Goal: Information Seeking & Learning: Understand process/instructions

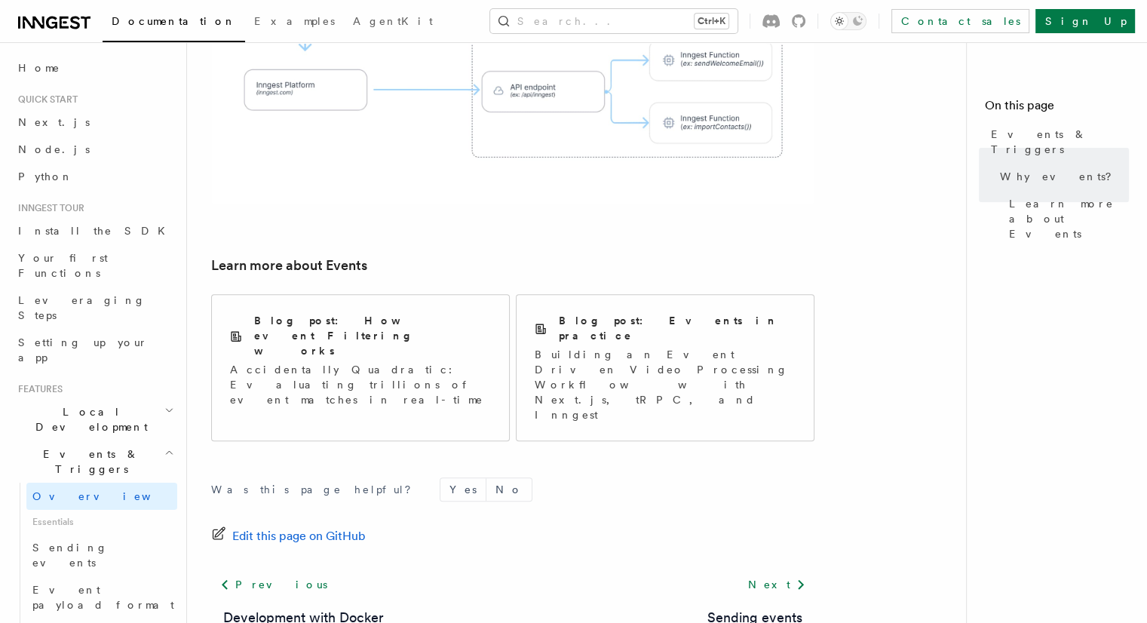
scroll to position [302, 0]
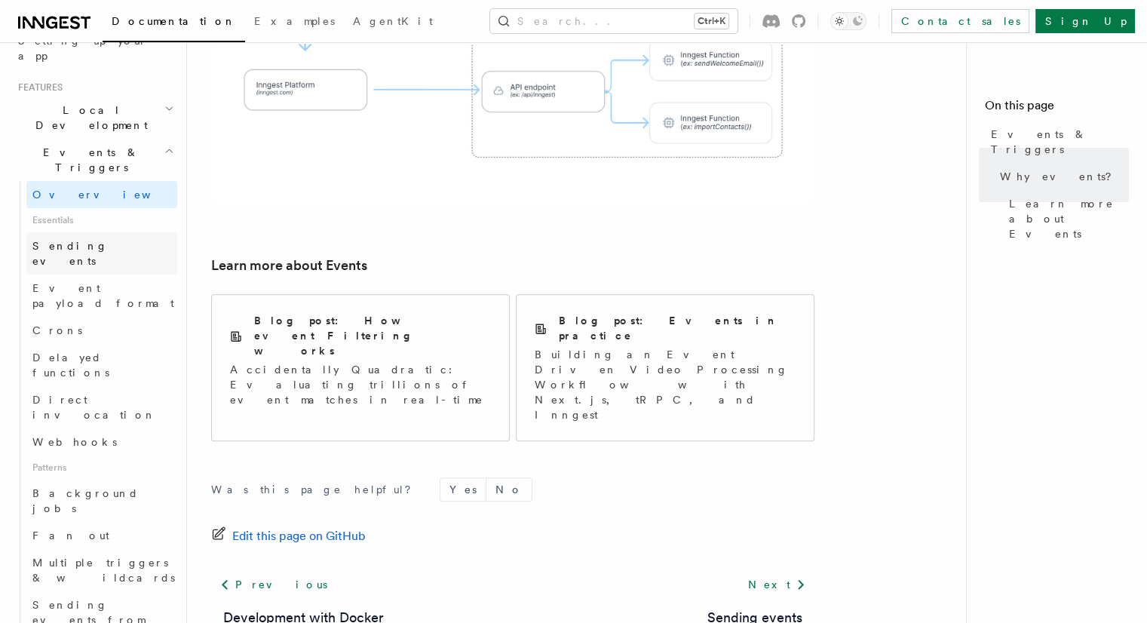
click at [47, 238] on span "Sending events" at bounding box center [104, 253] width 145 height 30
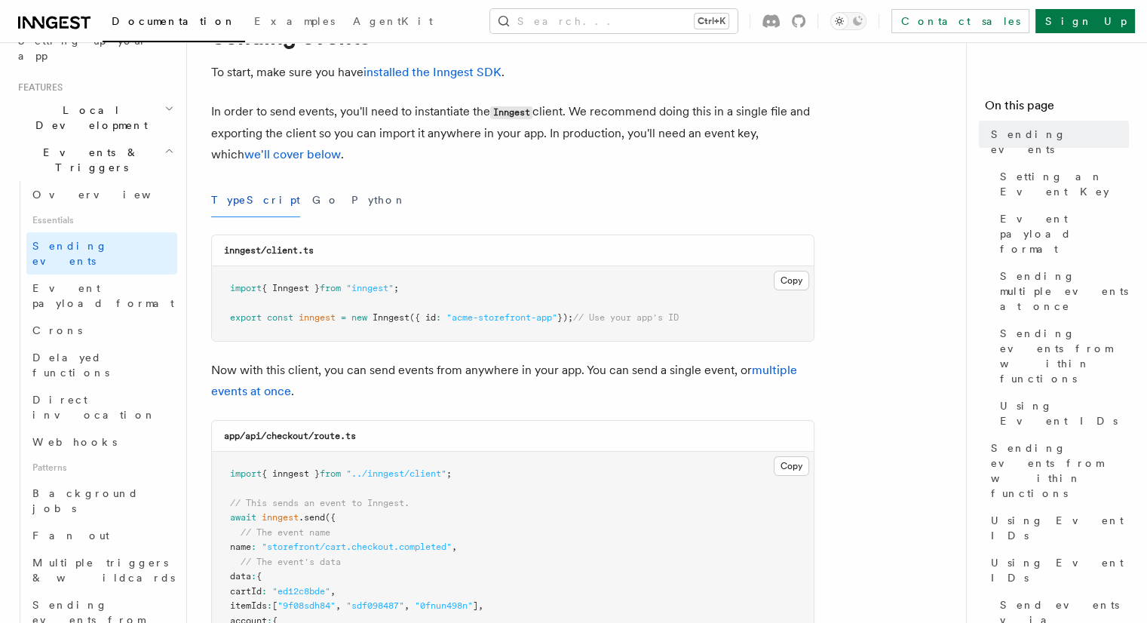
scroll to position [226, 0]
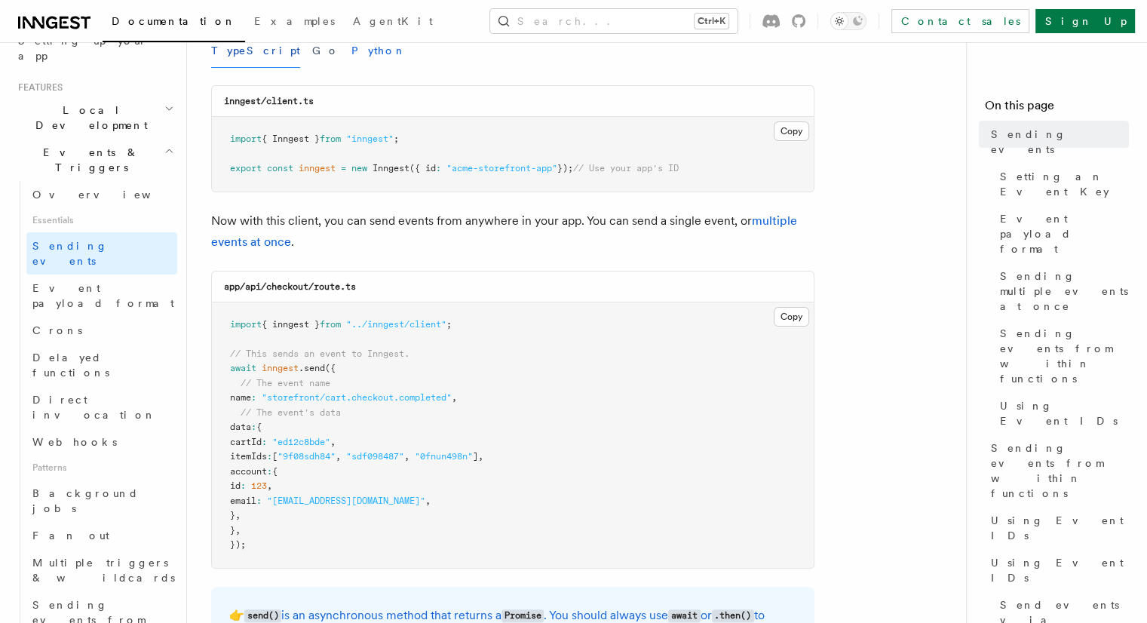
click at [351, 54] on button "Python" at bounding box center [378, 51] width 55 height 34
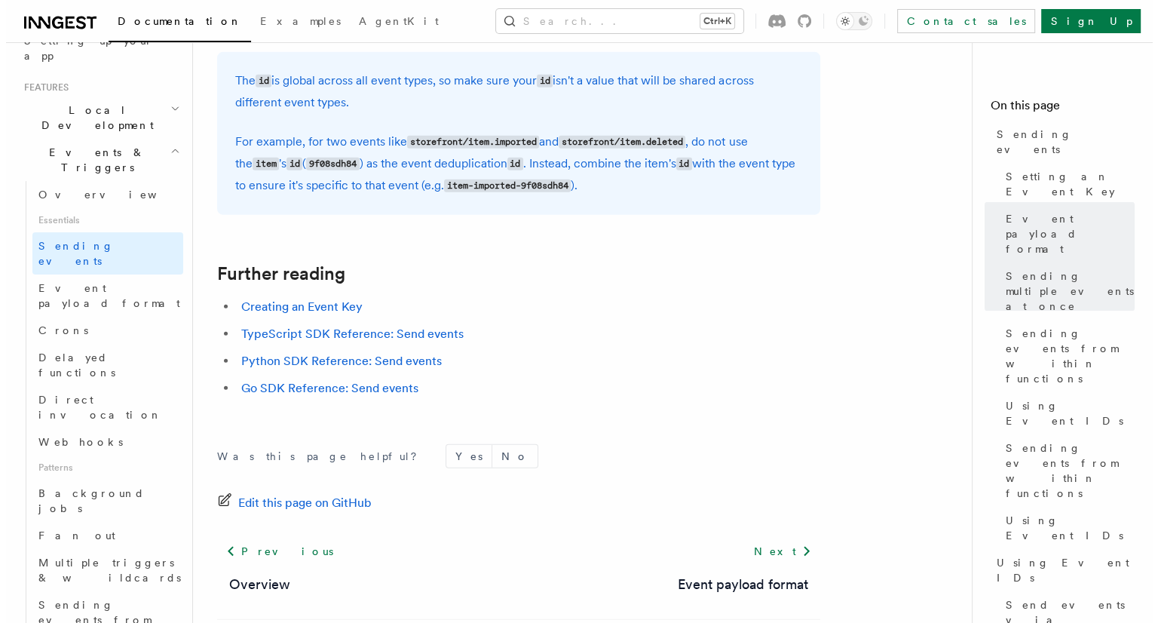
scroll to position [4196, 0]
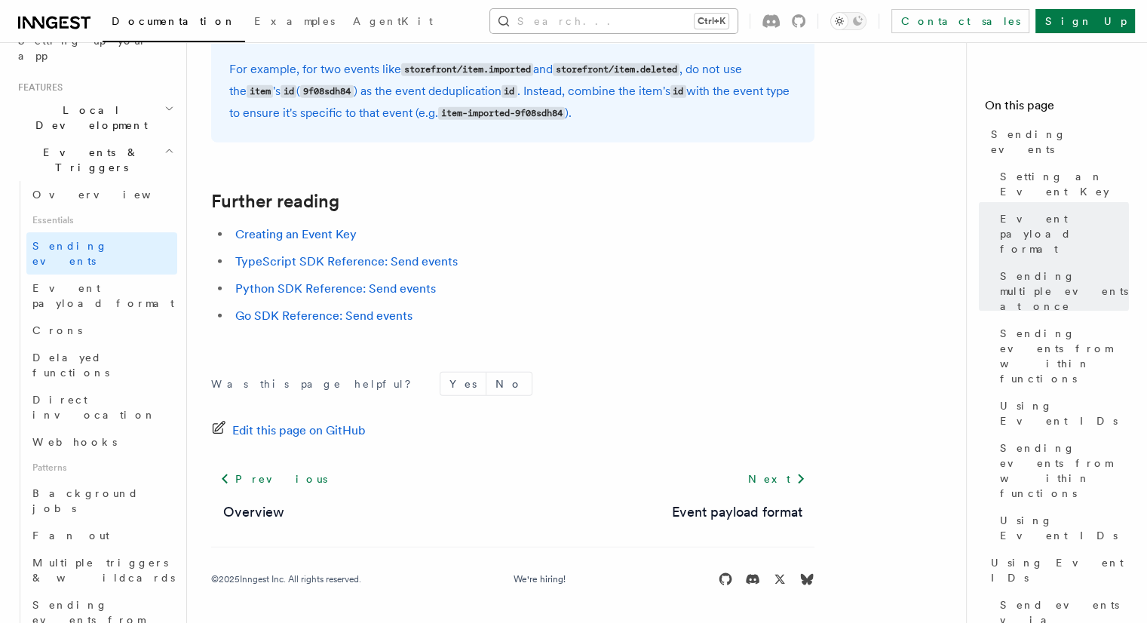
click at [697, 22] on button "Search... Ctrl+K" at bounding box center [613, 21] width 247 height 24
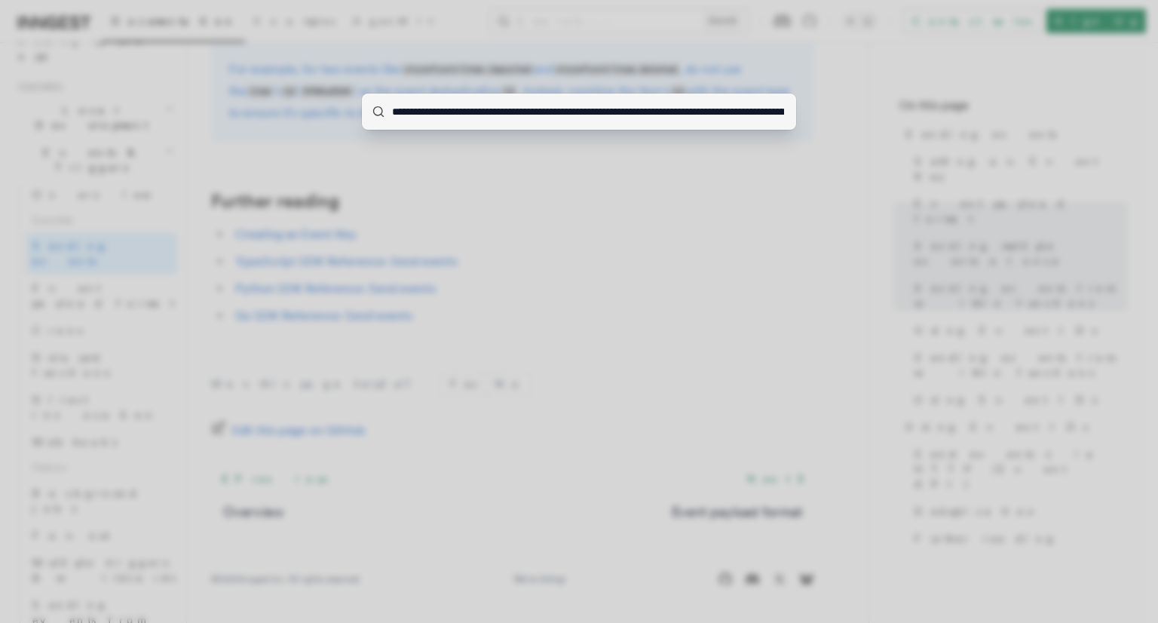
scroll to position [0, 172]
type input "**********"
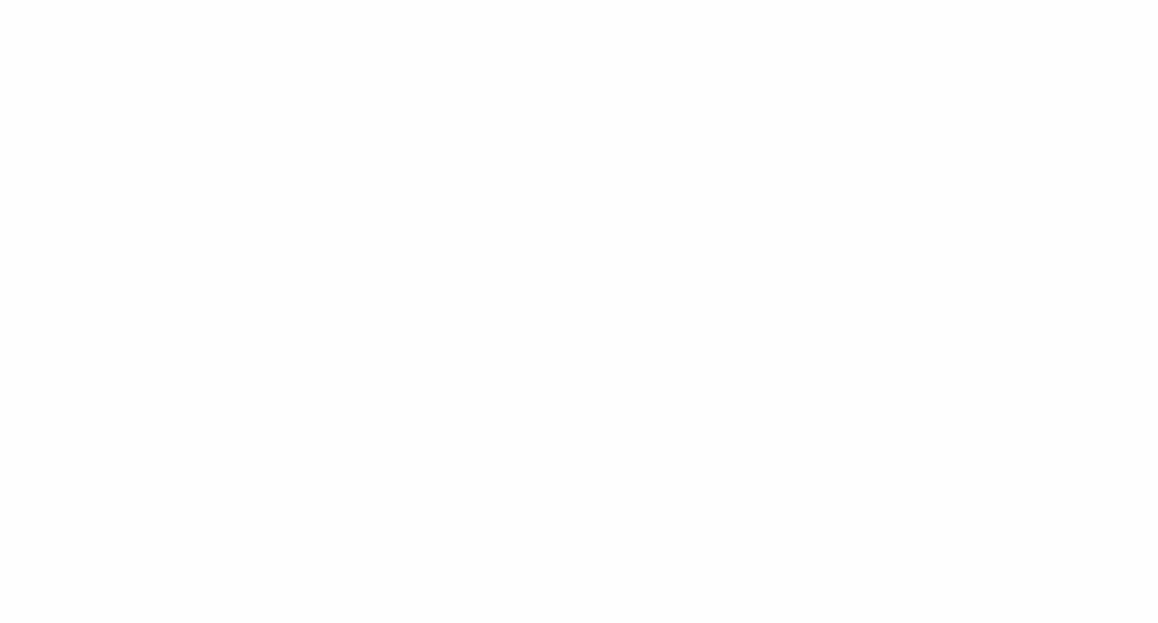
scroll to position [0, 0]
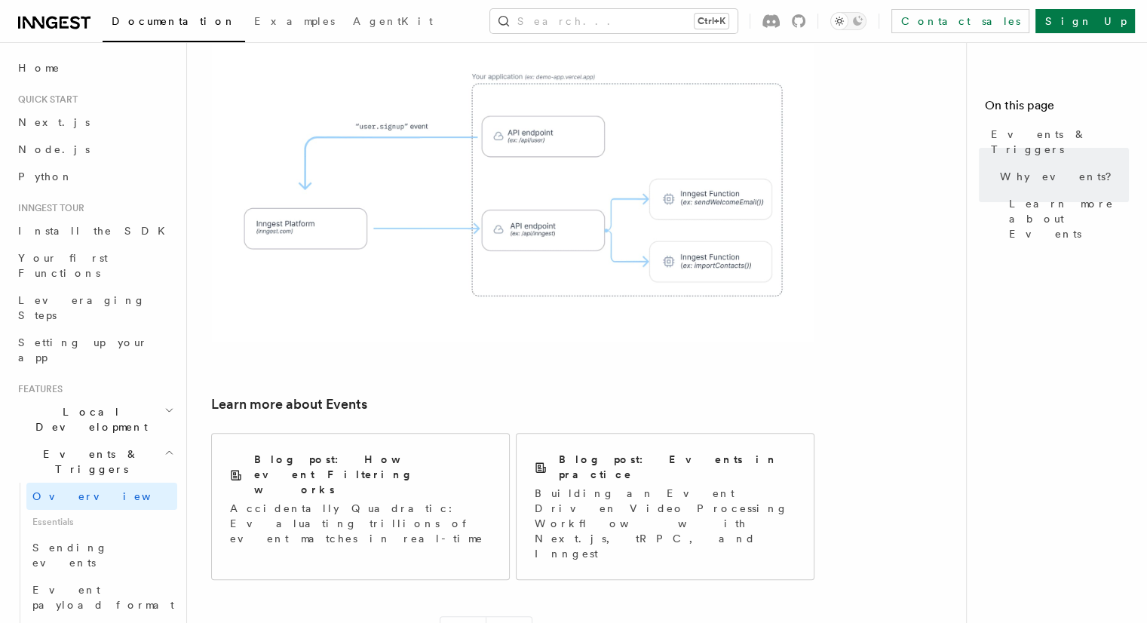
scroll to position [789, 0]
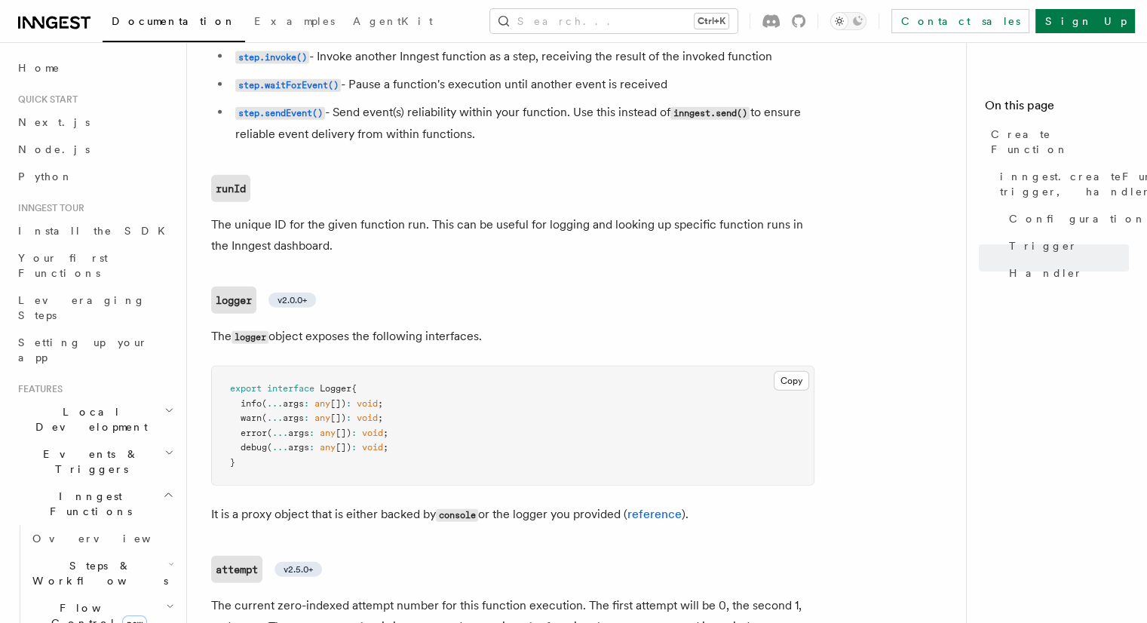
scroll to position [3541, 0]
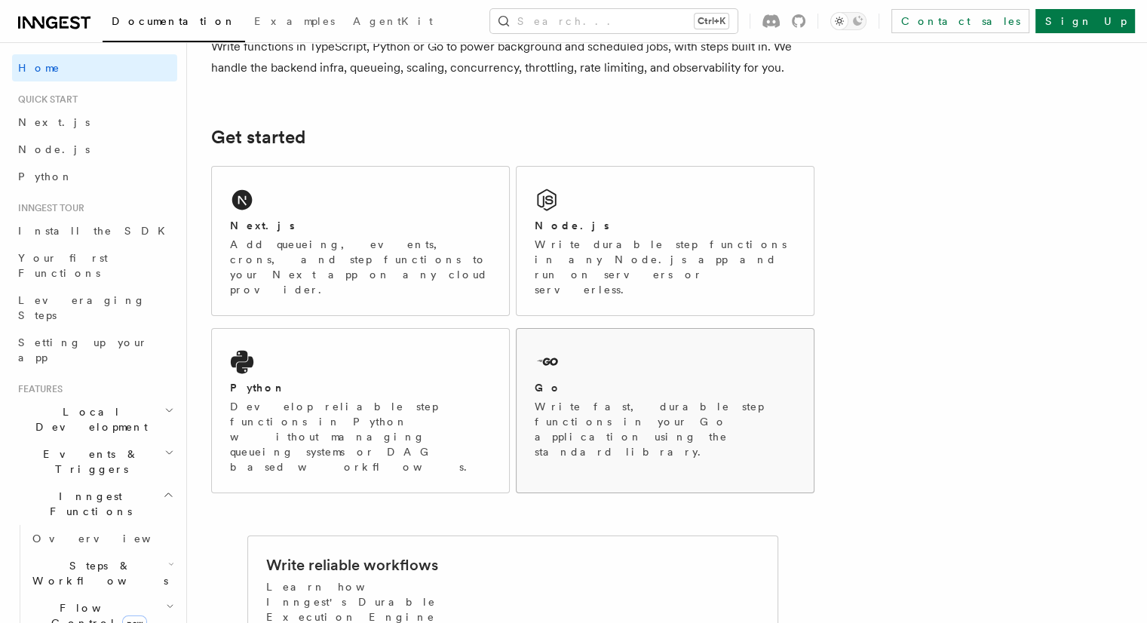
scroll to position [151, 0]
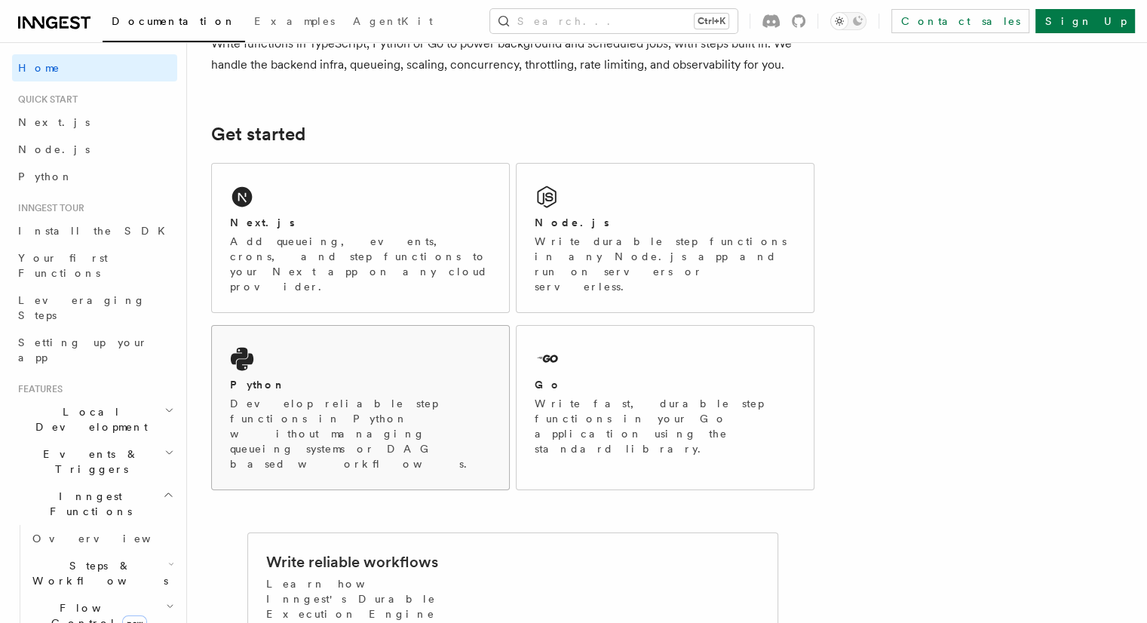
click at [257, 396] on p "Develop reliable step functions in Python without managing queueing systems or …" at bounding box center [360, 433] width 261 height 75
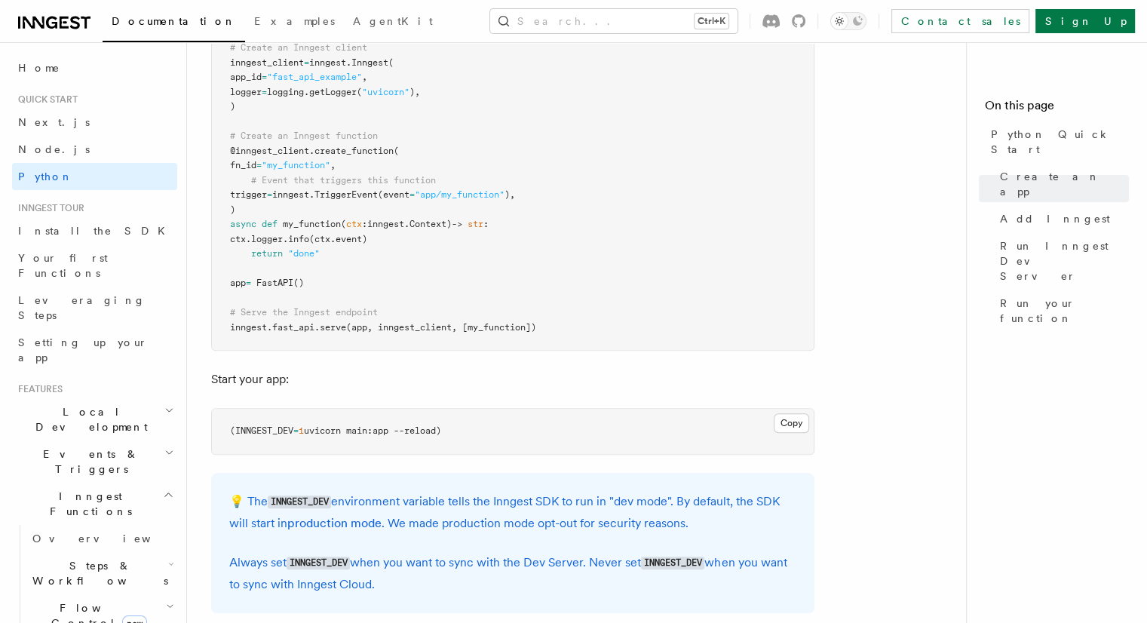
scroll to position [1206, 0]
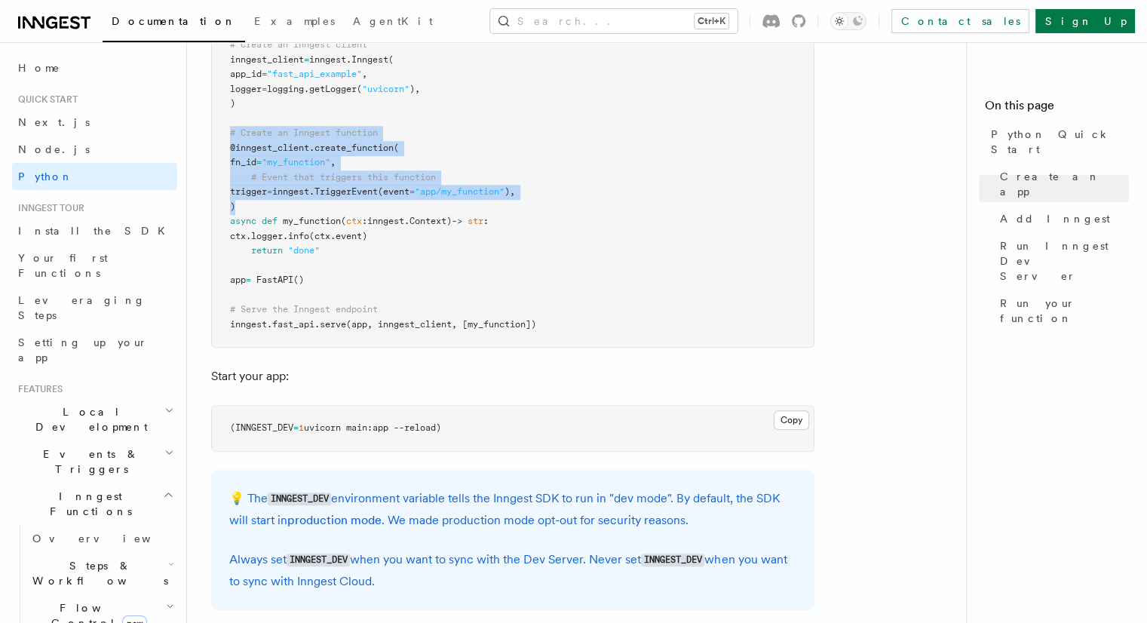
drag, startPoint x: 211, startPoint y: 127, endPoint x: 621, endPoint y: 200, distance: 416.6
click at [621, 200] on pre "import logging from fastapi import FastAPI import inngest import inngest . fast…" at bounding box center [513, 148] width 602 height 398
copy code "# Create an Inngest function @inngest_client . create_function ( fn_id = "my_fu…"
click at [602, 169] on pre "import logging from fastapi import FastAPI import inngest import inngest . fast…" at bounding box center [513, 148] width 602 height 398
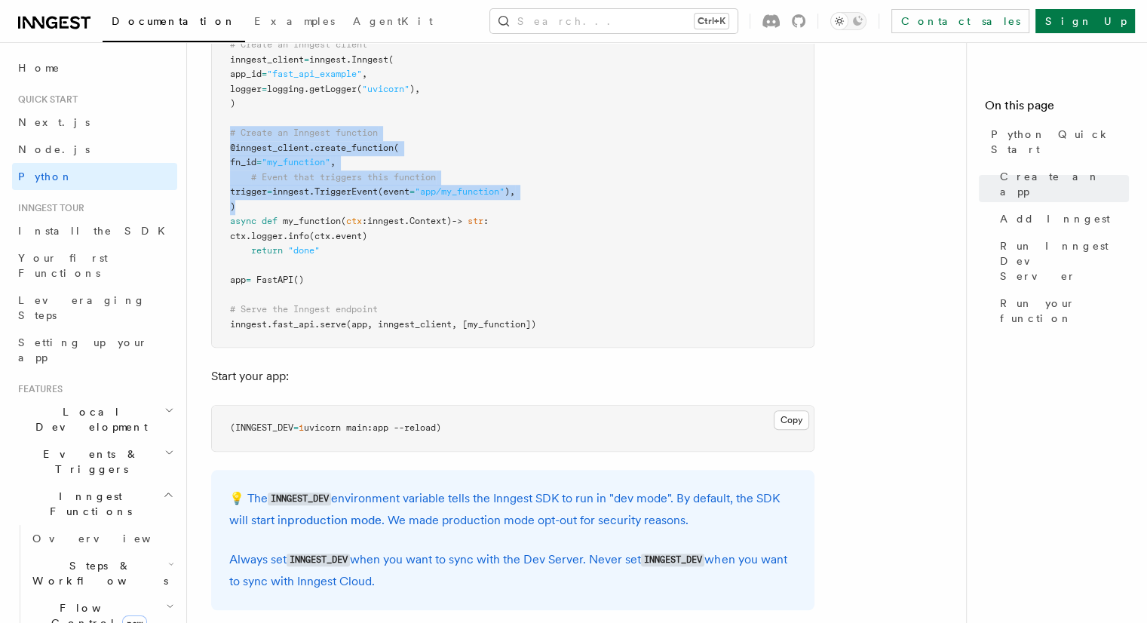
drag, startPoint x: 244, startPoint y: 201, endPoint x: 207, endPoint y: 132, distance: 78.6
copy code "# Create an Inngest function @inngest_client . create_function ( fn_id = "my_fu…"
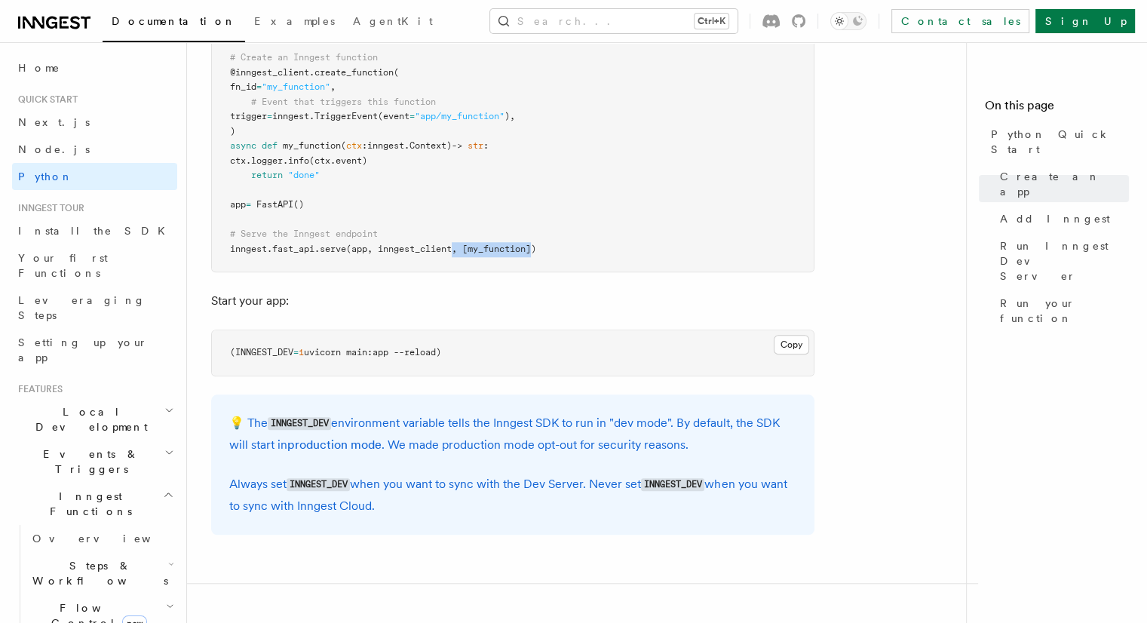
drag, startPoint x: 459, startPoint y: 253, endPoint x: 540, endPoint y: 245, distance: 81.0
click at [536, 245] on span "(app, inngest_client, [my_function])" at bounding box center [441, 249] width 190 height 11
copy span ", [my_function]"
drag, startPoint x: 554, startPoint y: 247, endPoint x: 228, endPoint y: 234, distance: 326.0
click at [228, 234] on pre "import logging from fastapi import FastAPI import inngest import inngest . fast…" at bounding box center [513, 73] width 602 height 398
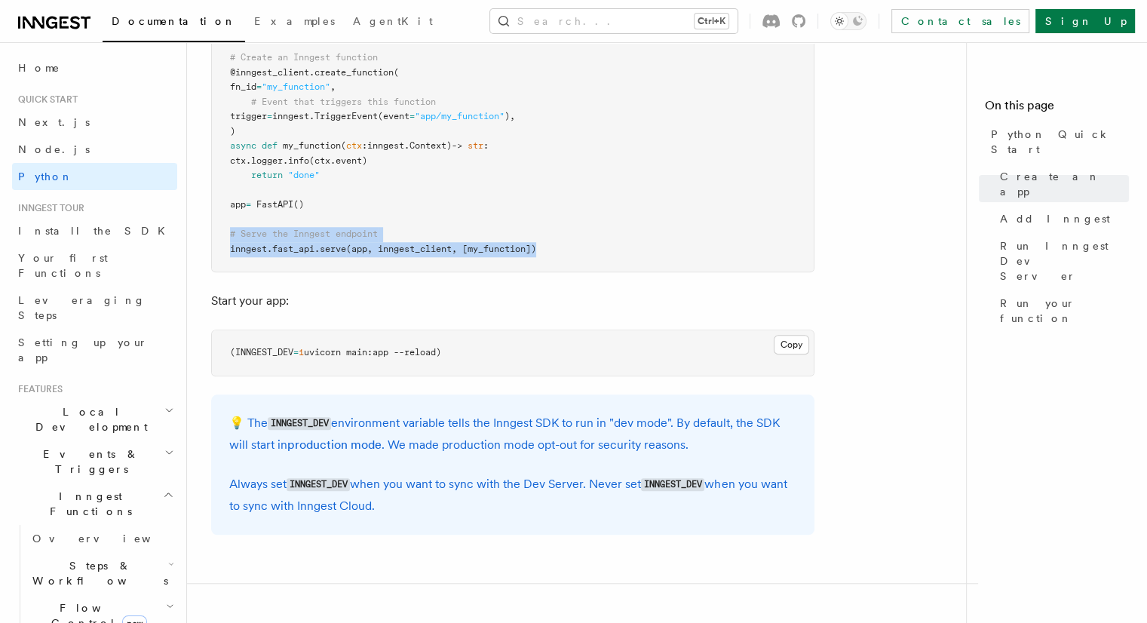
copy code "# Serve the Inngest endpoint inngest . fast_api . serve (app, inngest_client, […"
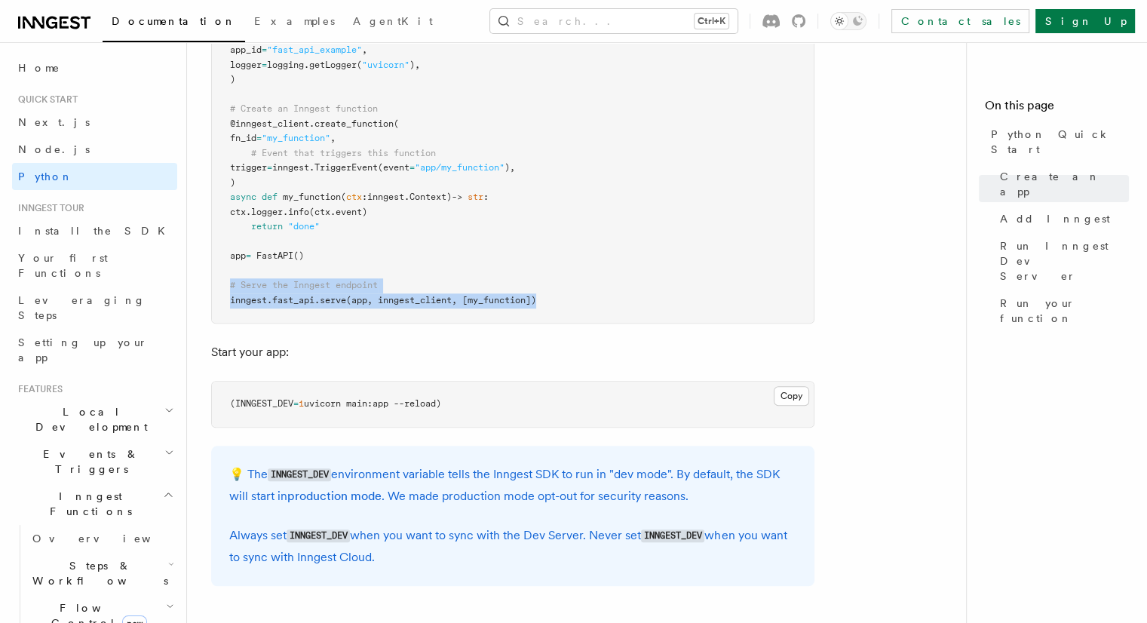
scroll to position [1206, 0]
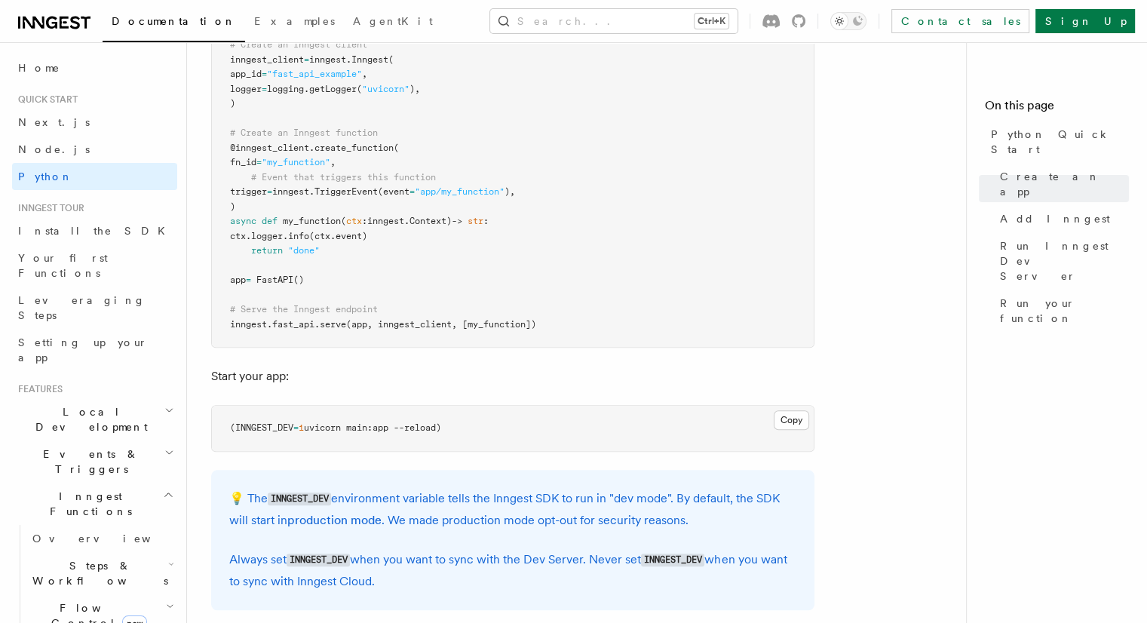
click at [312, 216] on span "my_function" at bounding box center [312, 221] width 58 height 11
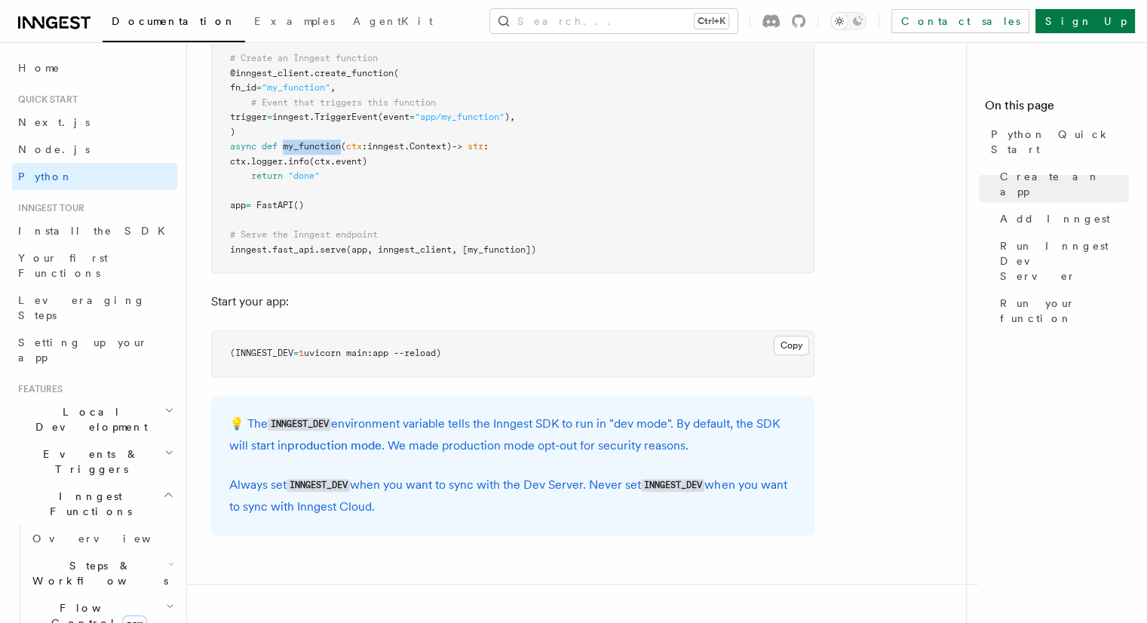
scroll to position [1282, 0]
click at [799, 343] on button "Copy Copied" at bounding box center [791, 345] width 35 height 20
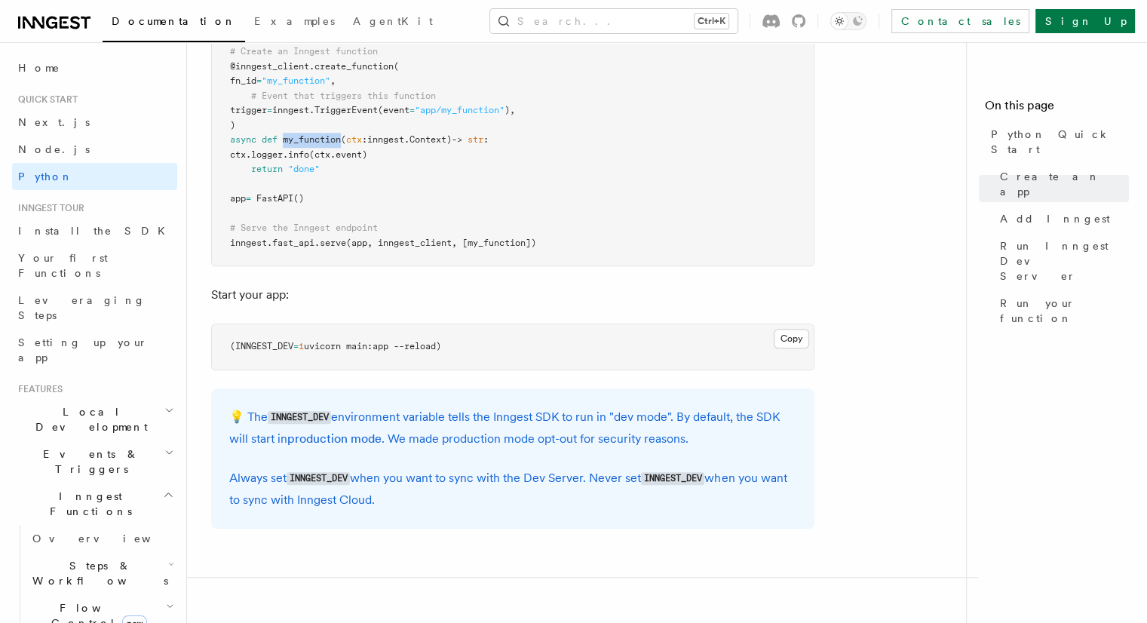
scroll to position [1734, 0]
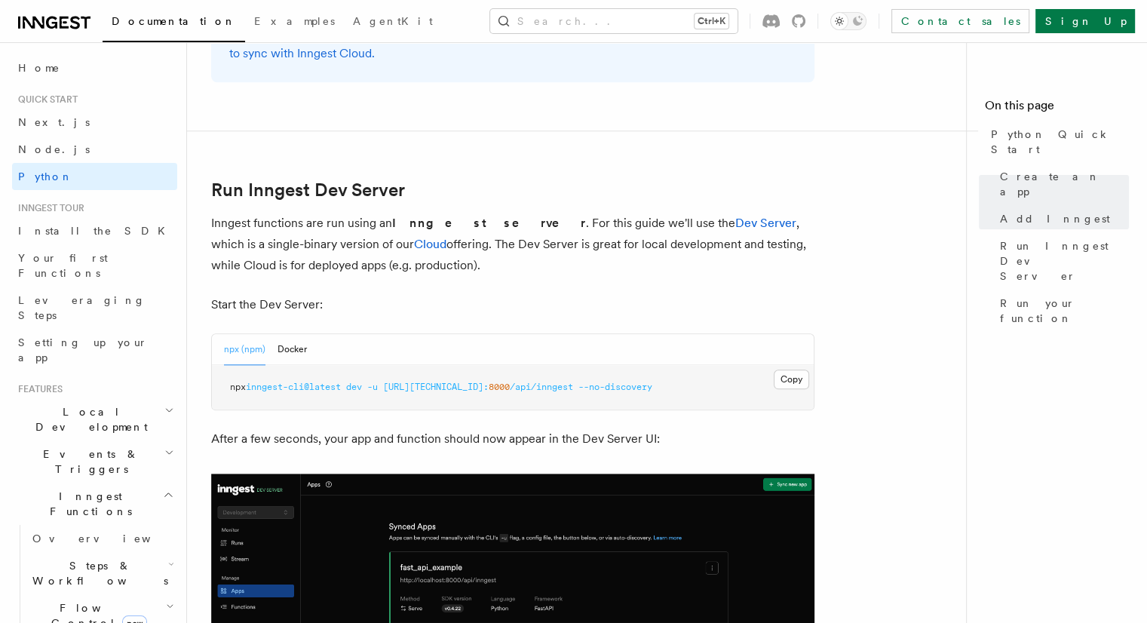
click at [274, 351] on div "npx (npm) Docker" at bounding box center [265, 349] width 83 height 31
click at [290, 353] on button "Docker" at bounding box center [291, 349] width 29 height 31
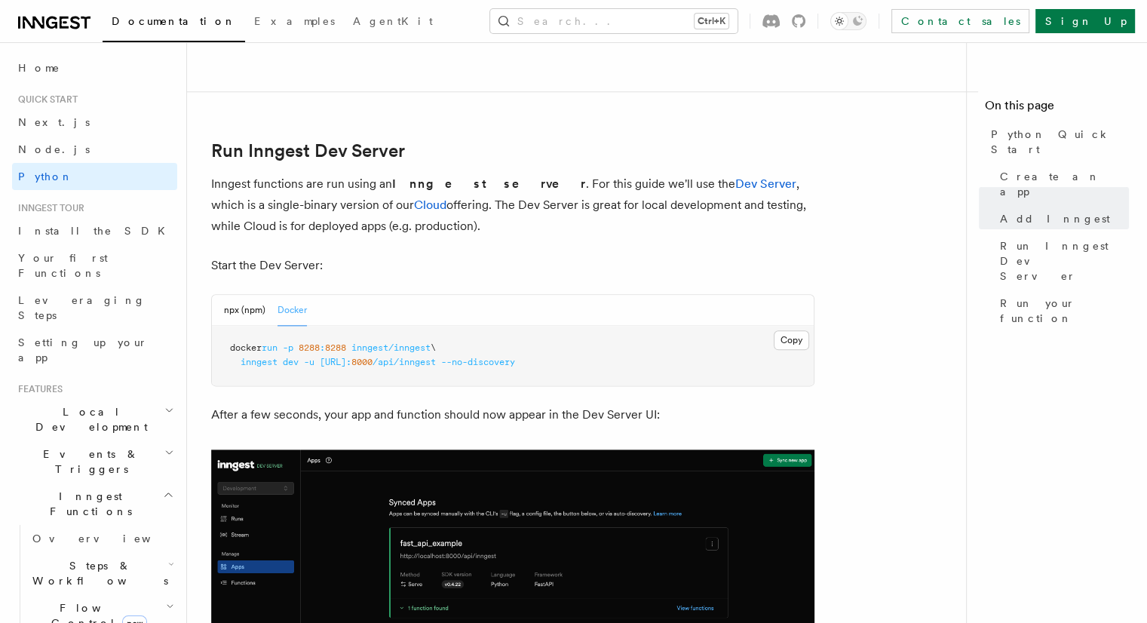
scroll to position [1770, 0]
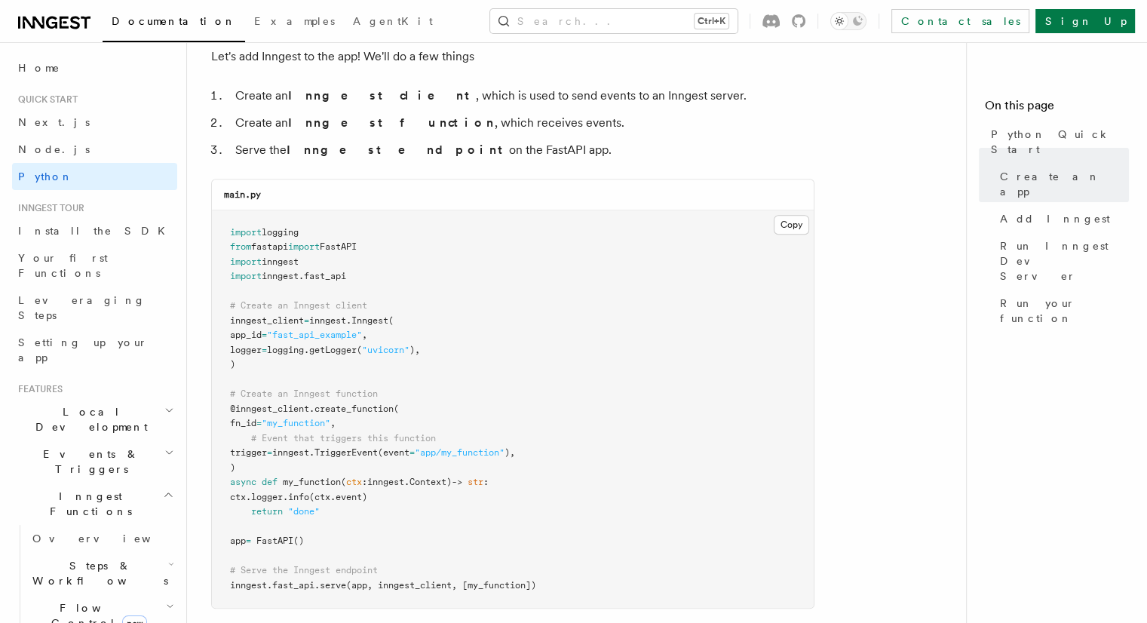
scroll to position [1016, 0]
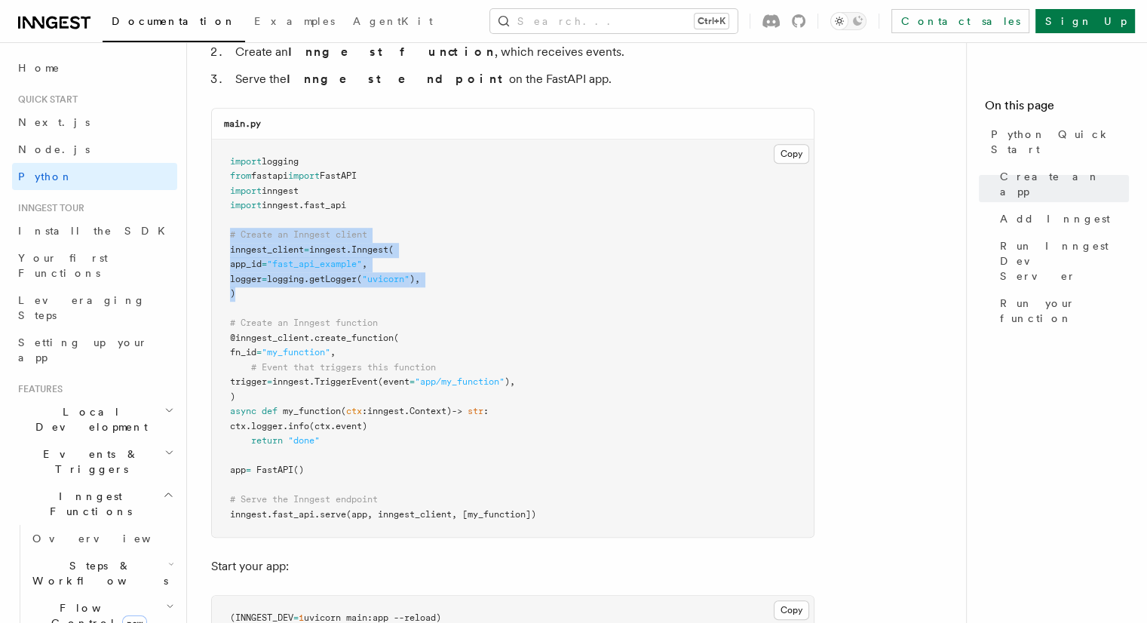
drag, startPoint x: 242, startPoint y: 289, endPoint x: 202, endPoint y: 236, distance: 66.2
copy code "# Create an Inngest client inngest_client = inngest . Inngest ( app_id = "fast_…"
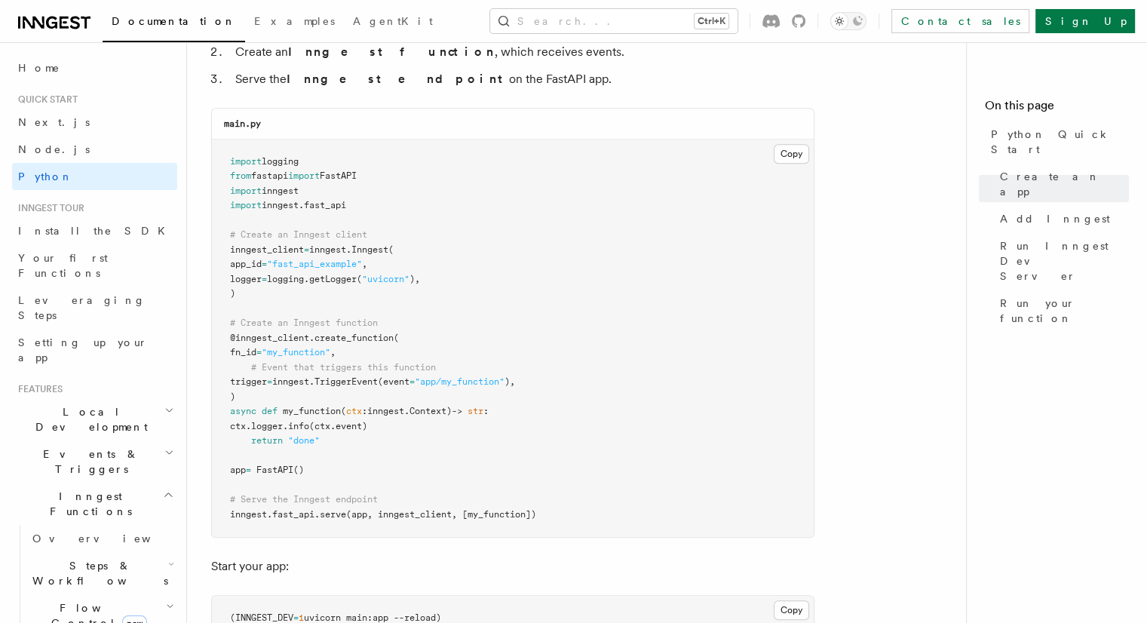
click at [452, 305] on pre "import logging from fastapi import FastAPI import inngest import inngest . fast…" at bounding box center [513, 338] width 602 height 398
drag, startPoint x: 253, startPoint y: 264, endPoint x: 290, endPoint y: 264, distance: 36.9
click at [290, 264] on span "app_id = "fast_api_example" ," at bounding box center [298, 264] width 137 height 11
copy span "app_id ="
click at [546, 278] on pre "import logging from fastapi import FastAPI import inngest import inngest . fast…" at bounding box center [513, 338] width 602 height 398
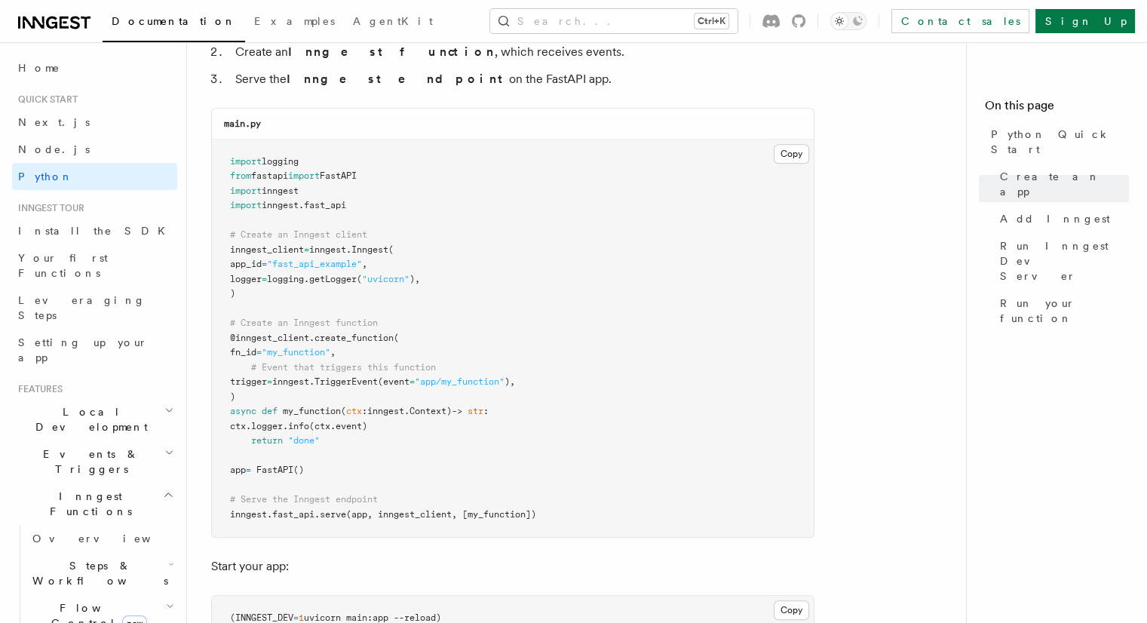
click at [260, 278] on span "logger" at bounding box center [246, 279] width 32 height 11
copy span "logger"
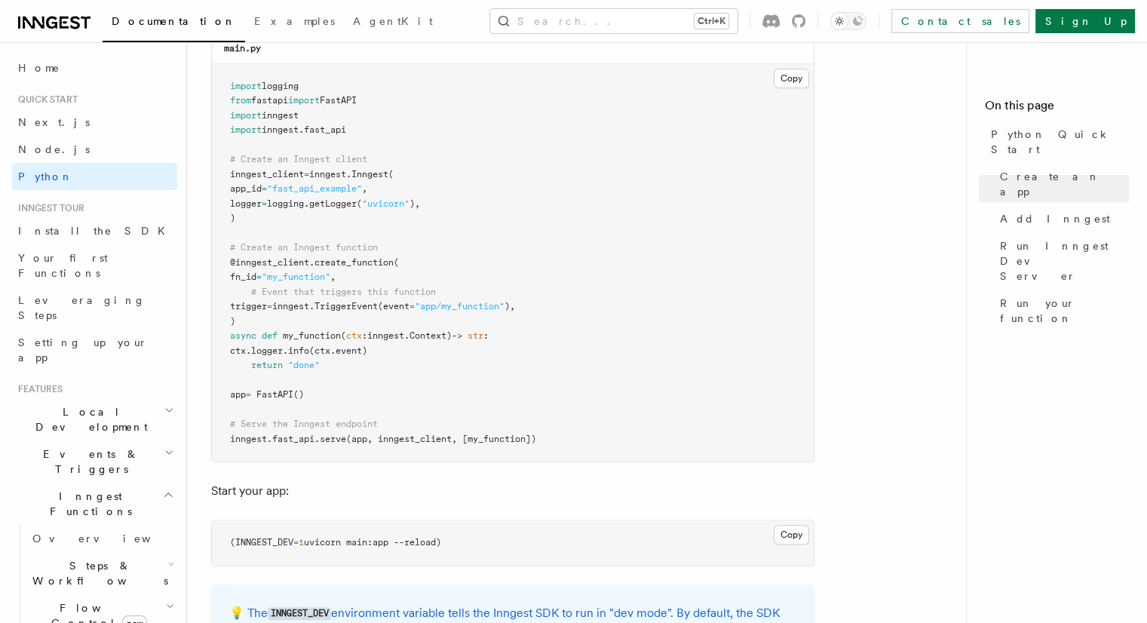
drag, startPoint x: 250, startPoint y: 351, endPoint x: 492, endPoint y: 348, distance: 242.8
click at [492, 348] on pre "import logging from fastapi import FastAPI import inngest import inngest . fast…" at bounding box center [513, 263] width 602 height 398
copy span "ctx . logger . info (ctx.event)"
drag, startPoint x: 359, startPoint y: 131, endPoint x: 228, endPoint y: 129, distance: 130.5
click at [228, 129] on pre "import logging from fastapi import FastAPI import inngest import inngest . fast…" at bounding box center [513, 263] width 602 height 398
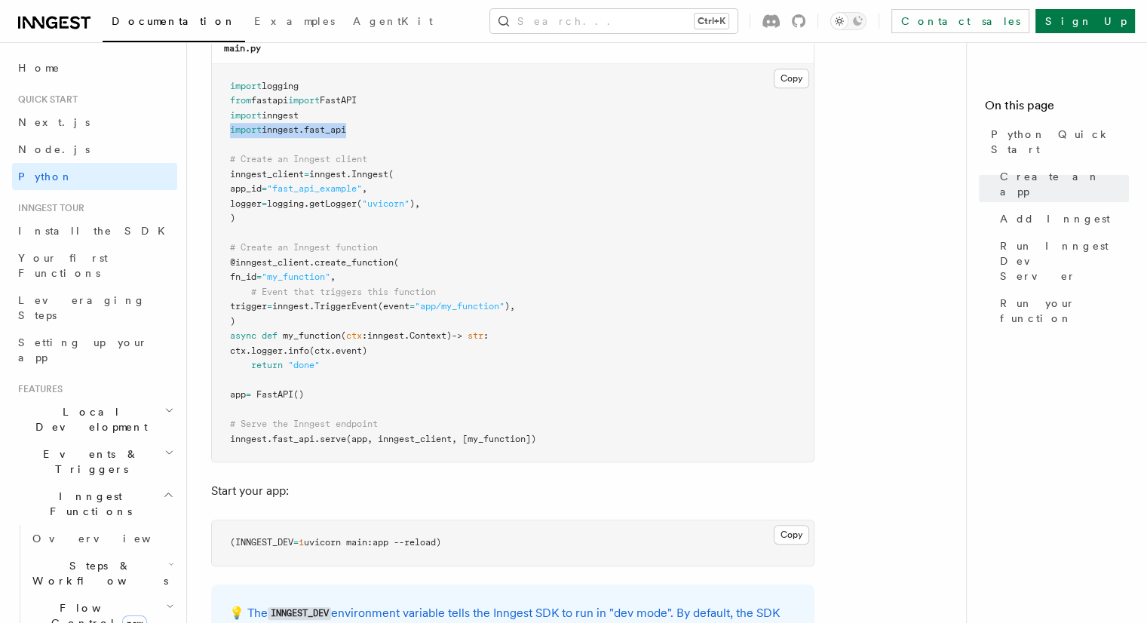
copy span "import inngest . fast_api"
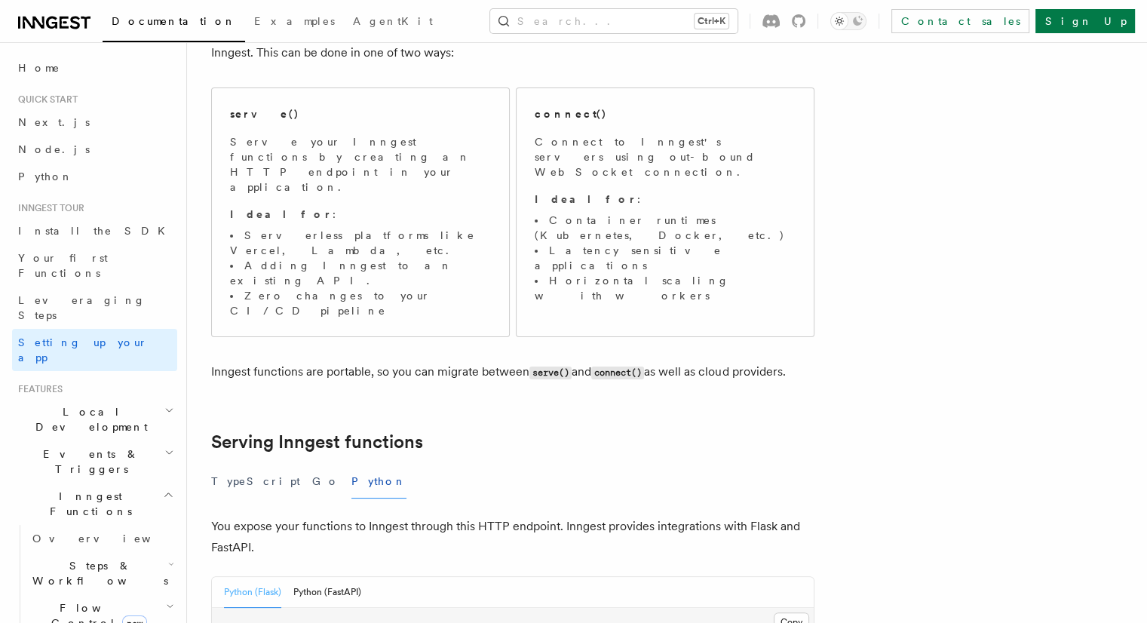
scroll to position [452, 0]
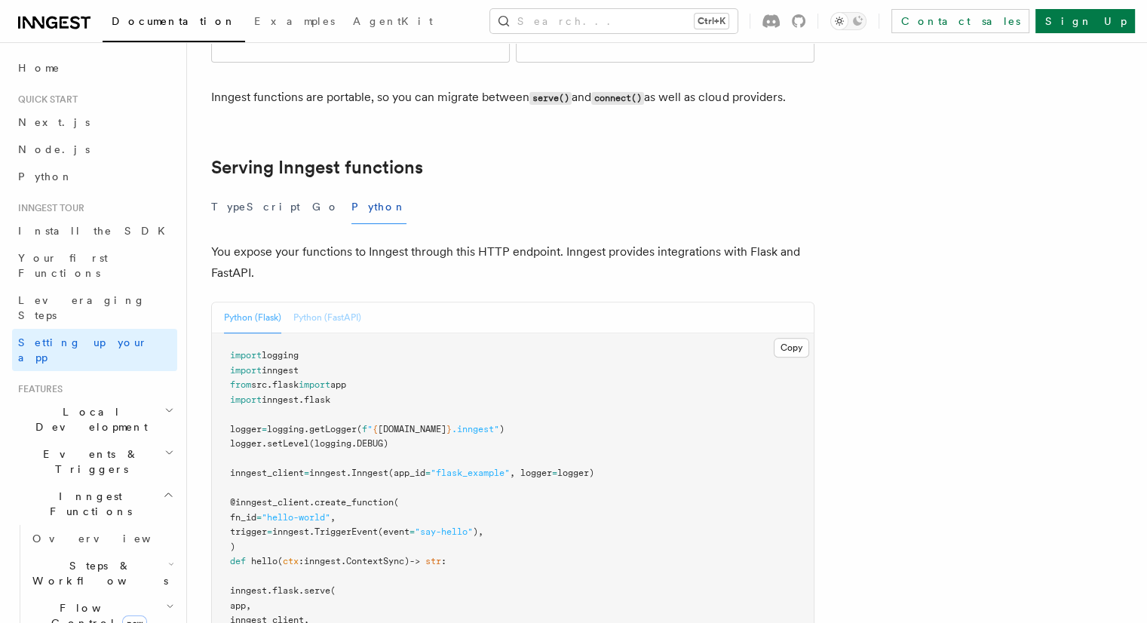
click at [351, 302] on button "Python (FastAPI)" at bounding box center [327, 317] width 68 height 31
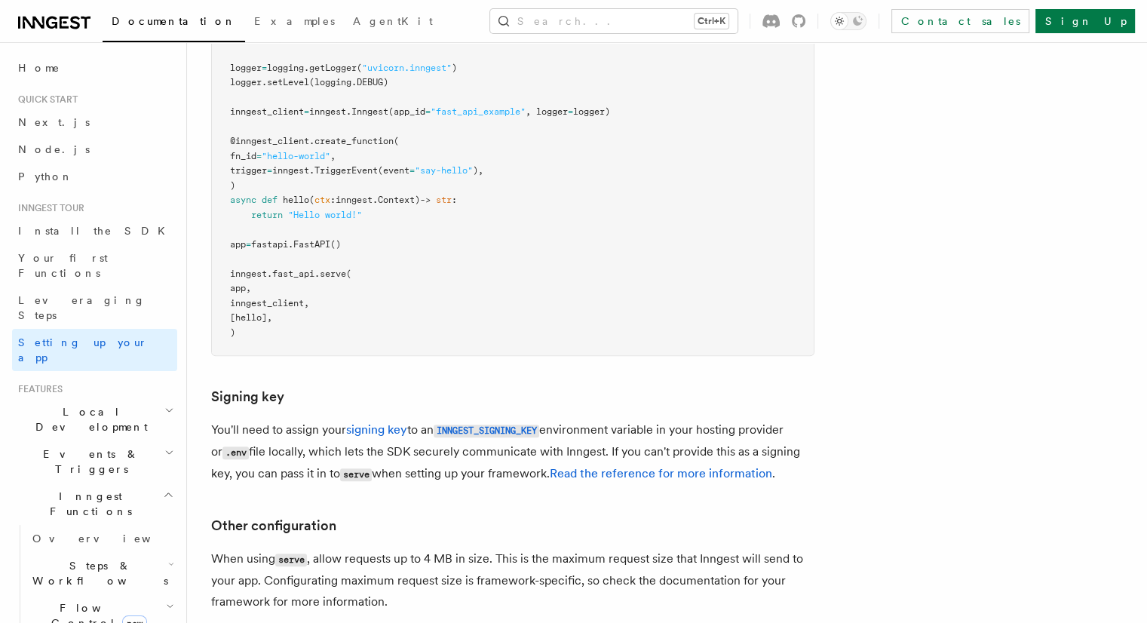
scroll to position [587, 0]
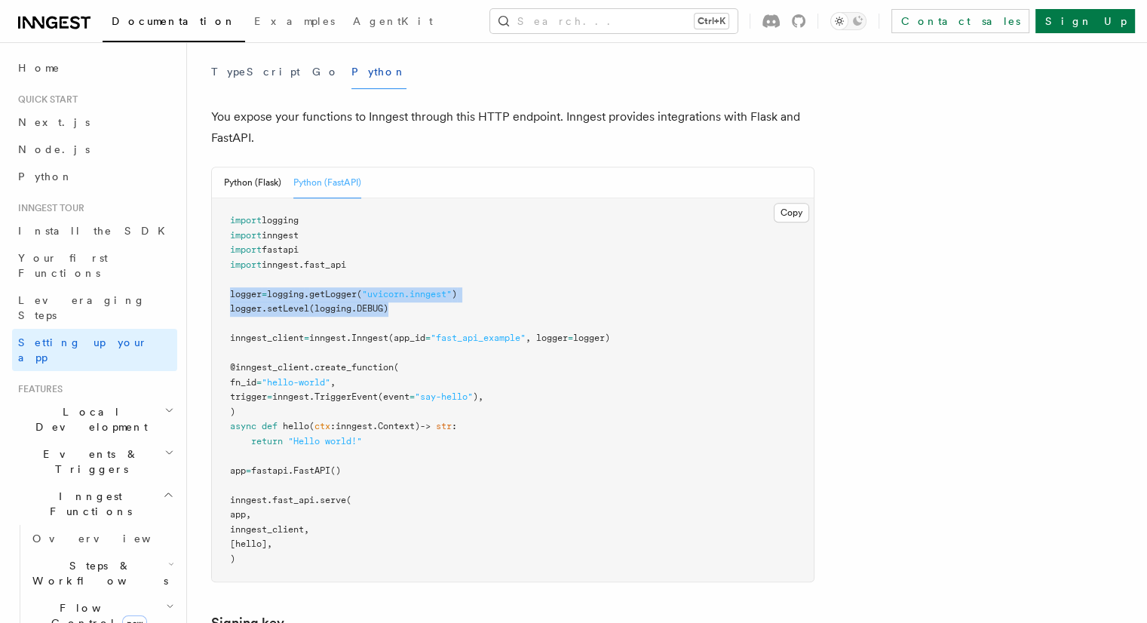
drag, startPoint x: 422, startPoint y: 233, endPoint x: 200, endPoint y: 213, distance: 223.4
click at [200, 213] on div "Inngest tour Setting up your Inngest app With Inngest, you define functions or …" at bounding box center [618, 356] width 863 height 1886
copy code "logger = logging . getLogger ( "uvicorn.inngest" ) logger . setLevel (logging.D…"
drag, startPoint x: 564, startPoint y: 265, endPoint x: 645, endPoint y: 260, distance: 81.6
click at [610, 332] on span "inngest_client = inngest . Inngest (app_id = "fast_api_example" , logger = logg…" at bounding box center [420, 337] width 380 height 11
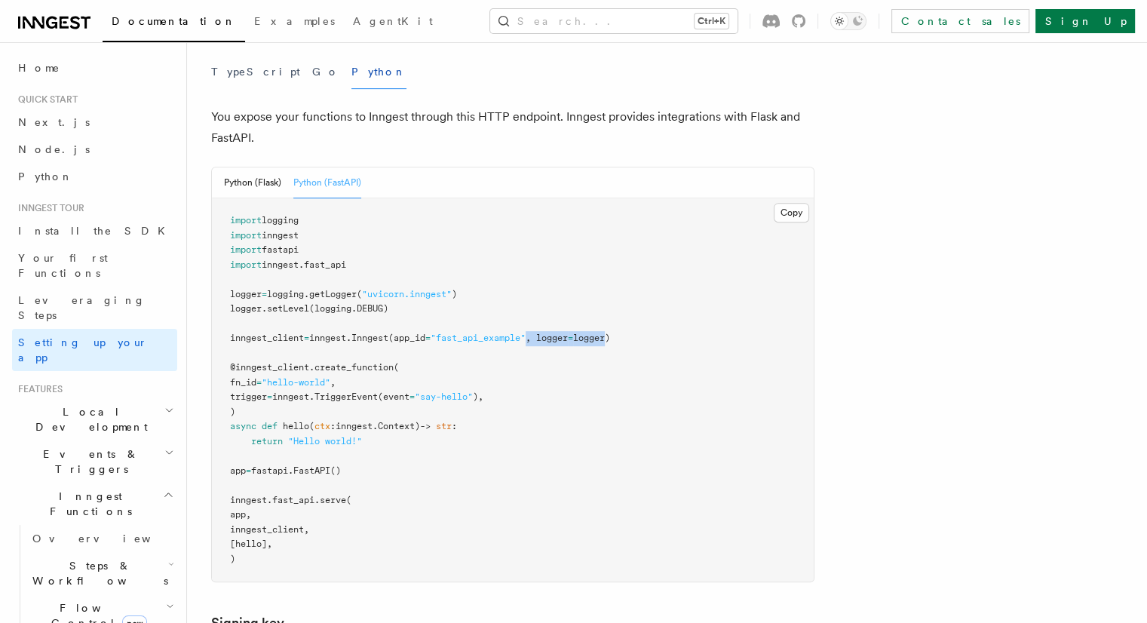
copy span ", logger = logger"
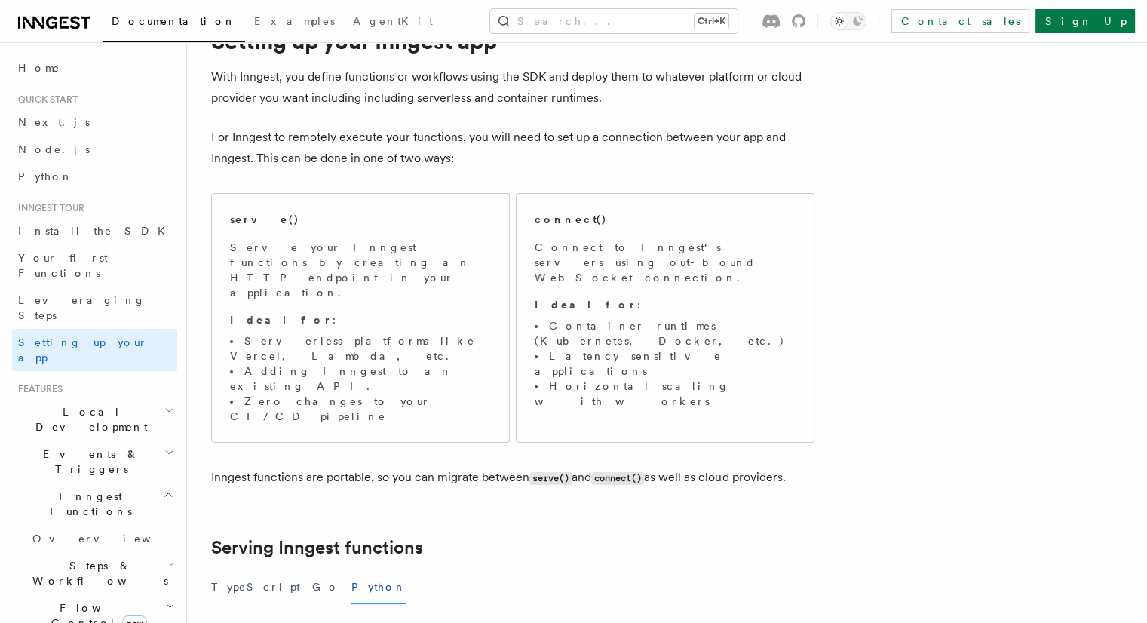
scroll to position [0, 0]
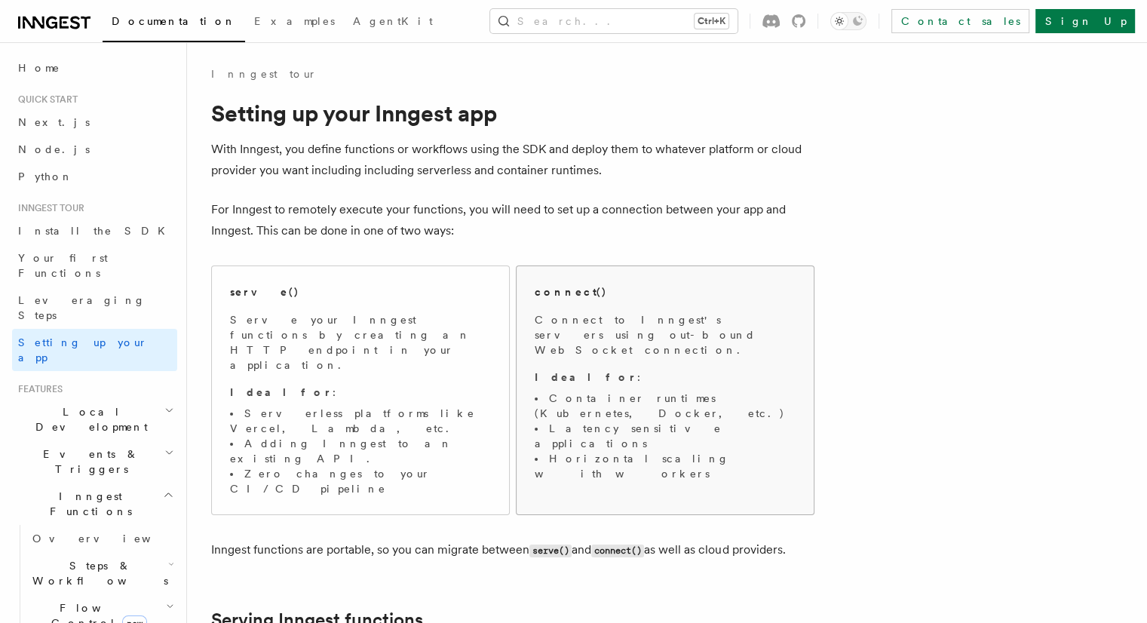
click at [685, 352] on span "Connect to Inngest's servers using out-bound WebSocket connection. Ideal for : …" at bounding box center [665, 396] width 261 height 169
click at [688, 354] on span "Connect to Inngest's servers using out-bound WebSocket connection. Ideal for : …" at bounding box center [665, 396] width 261 height 169
click at [437, 354] on span "Serve your Inngest functions by creating an HTTP endpoint in your application. …" at bounding box center [360, 404] width 261 height 184
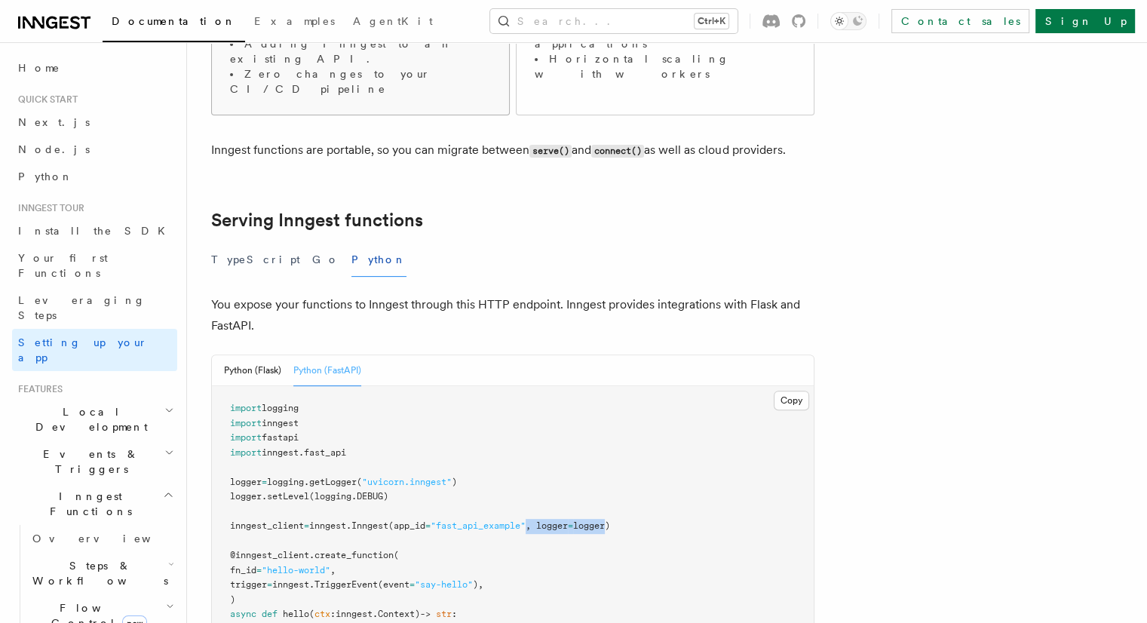
scroll to position [461, 0]
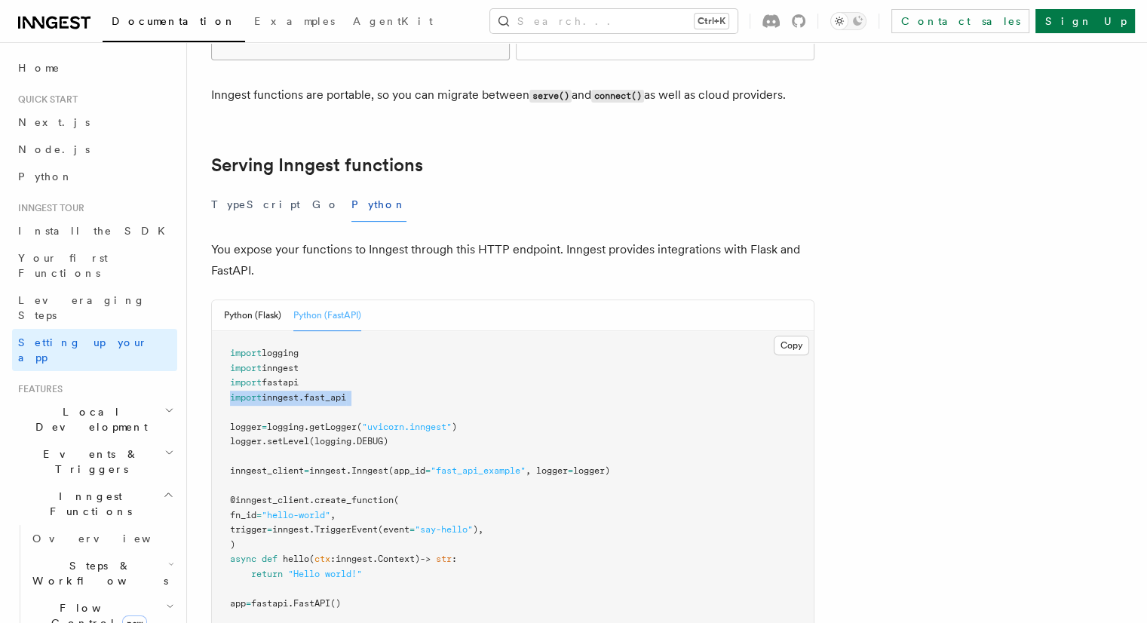
click at [437, 354] on pre "import logging import inngest import fastapi import inngest . fast_api logger =…" at bounding box center [513, 522] width 602 height 383
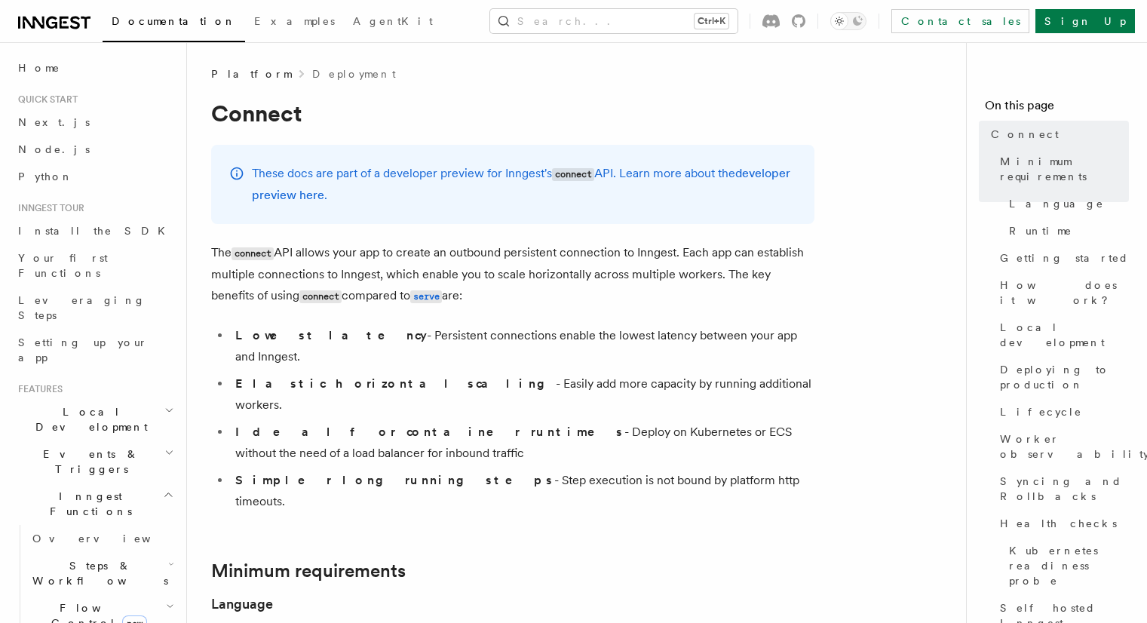
click at [437, 373] on li "Elastic horizontal scaling - Easily add more capacity by running additional wor…" at bounding box center [523, 394] width 584 height 42
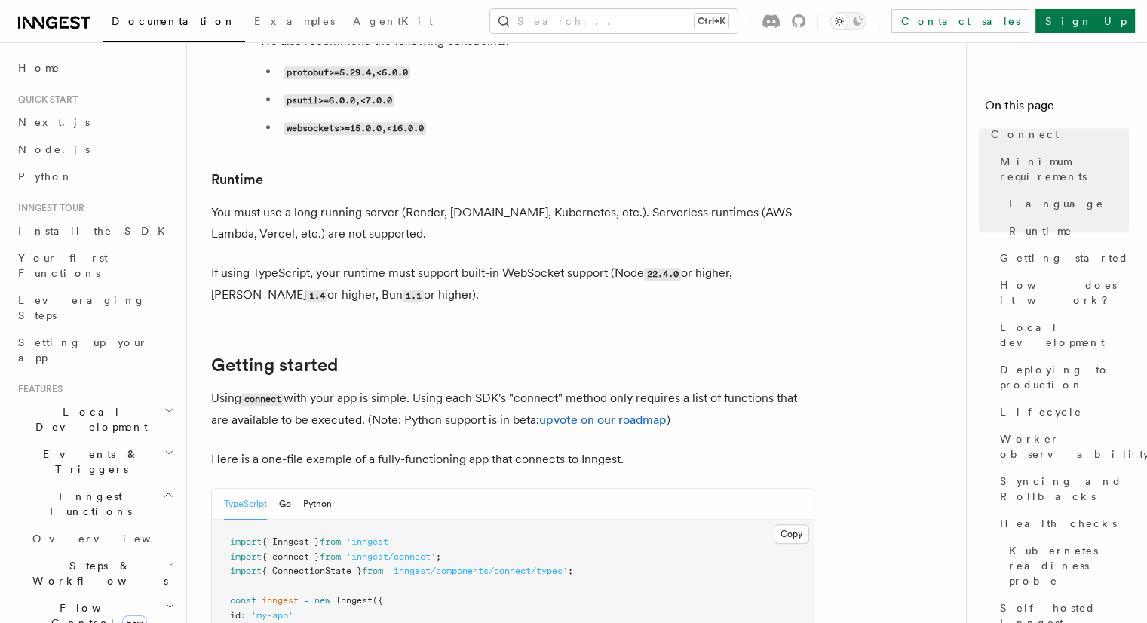
scroll to position [980, 0]
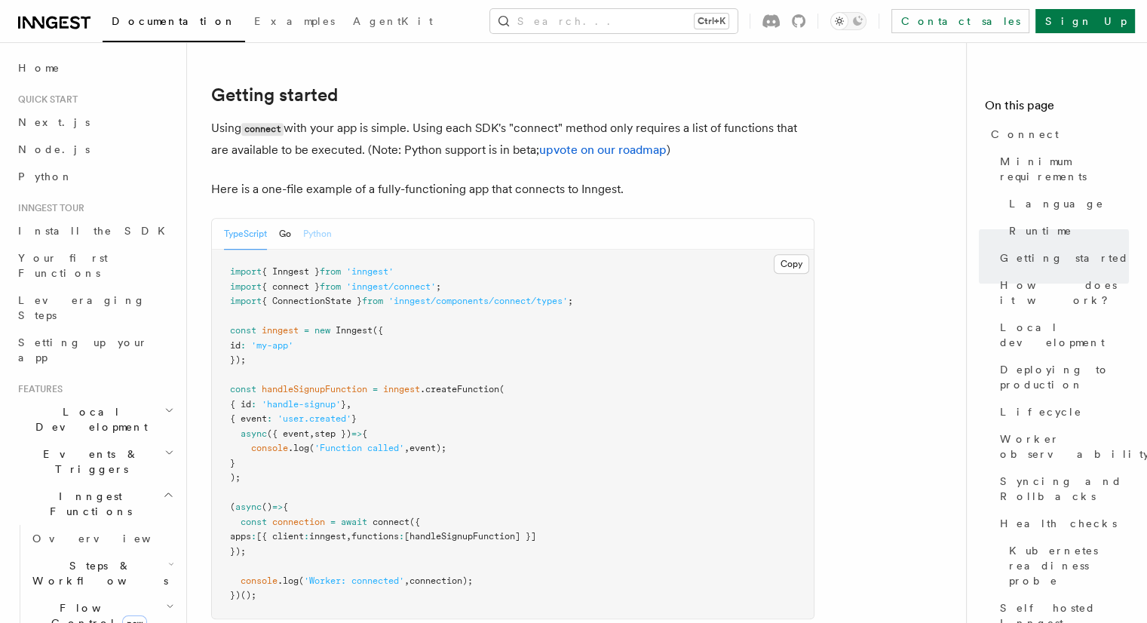
click at [321, 219] on button "Python" at bounding box center [317, 234] width 29 height 31
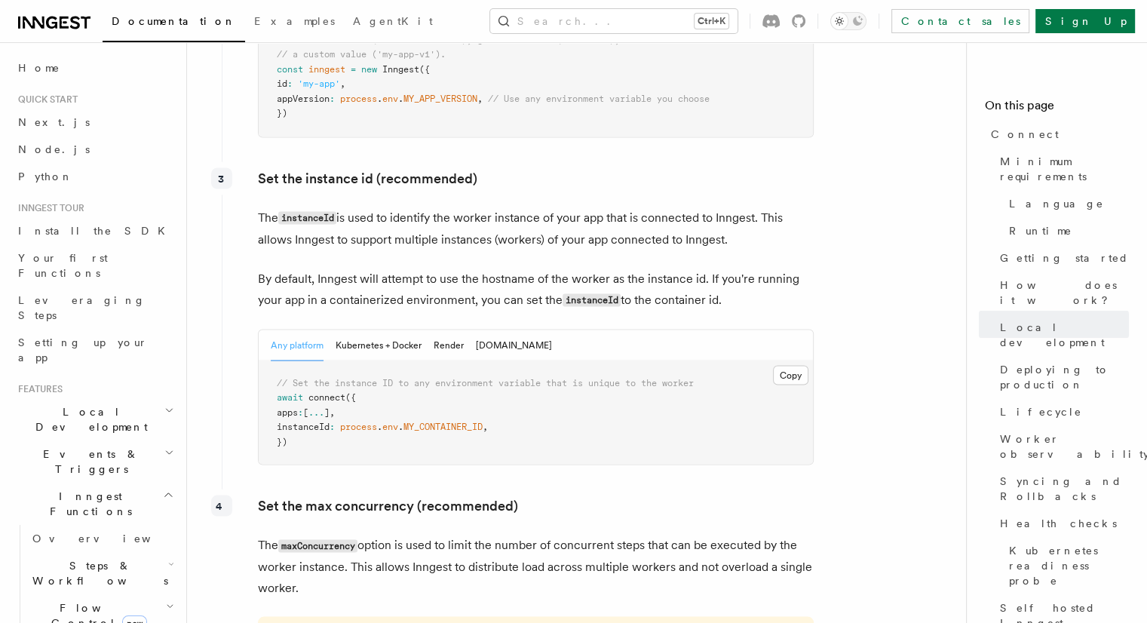
scroll to position [2714, 0]
